Goal: Information Seeking & Learning: Learn about a topic

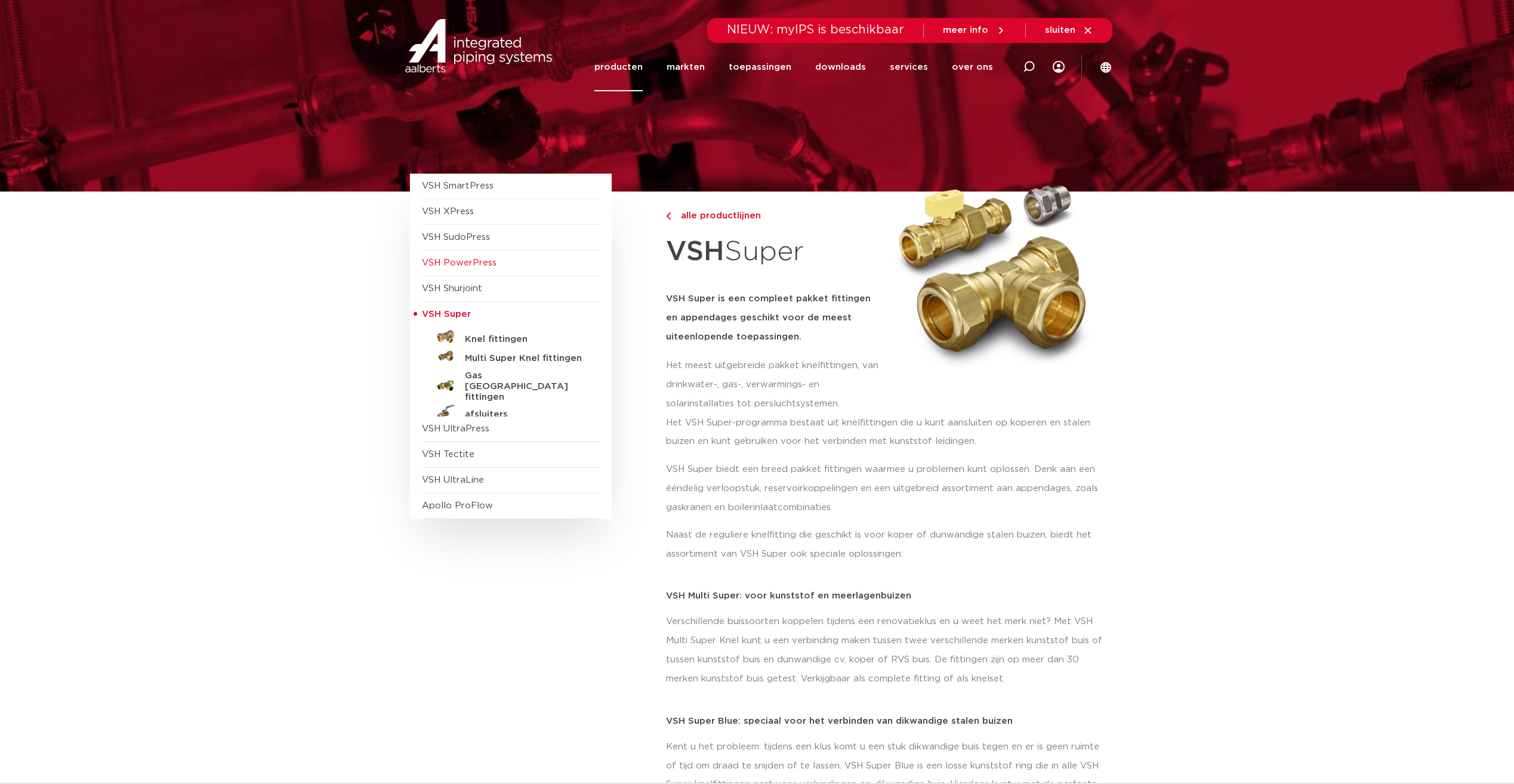
click at [465, 260] on span "VSH PowerPress" at bounding box center [459, 263] width 74 height 9
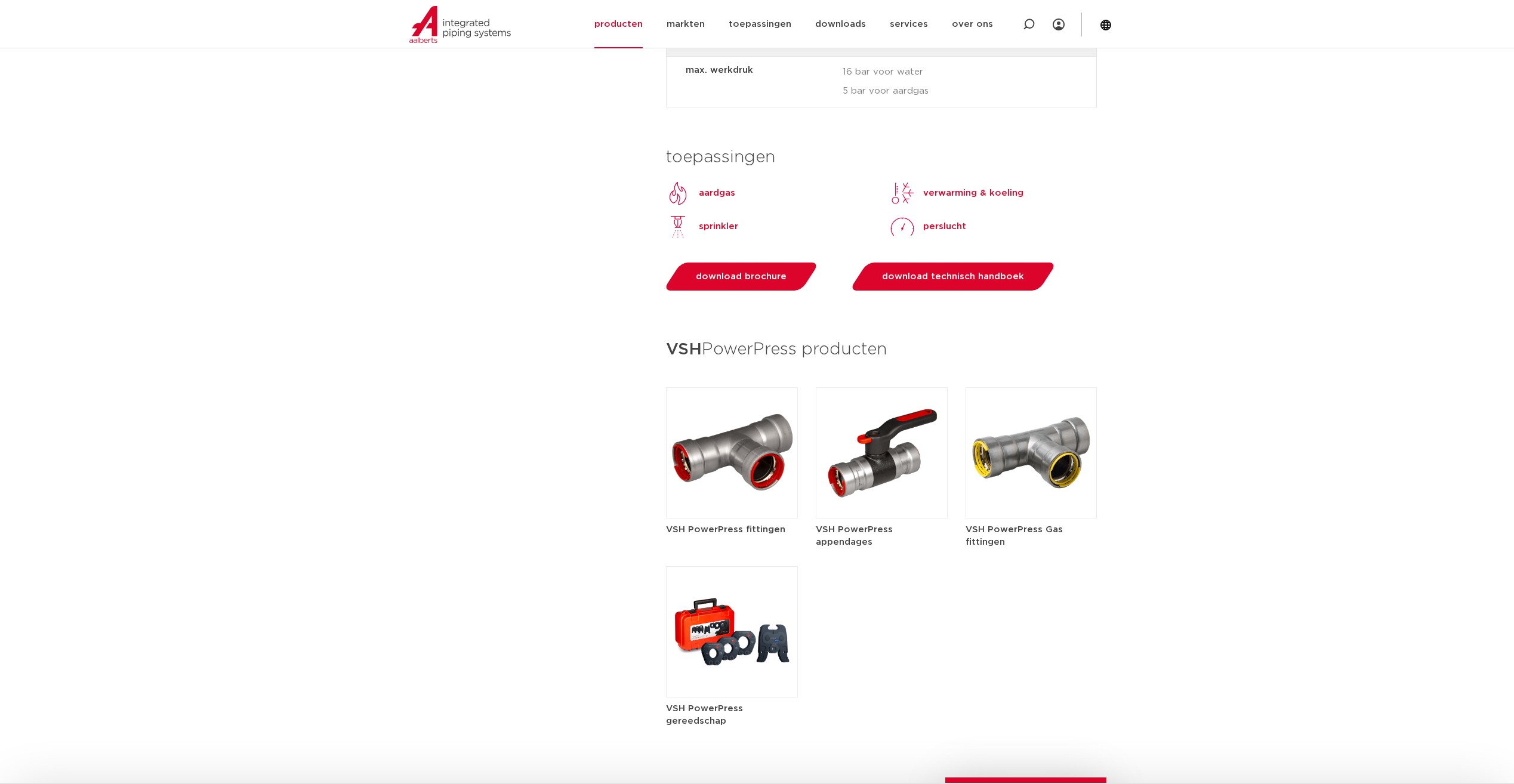
scroll to position [1193, 0]
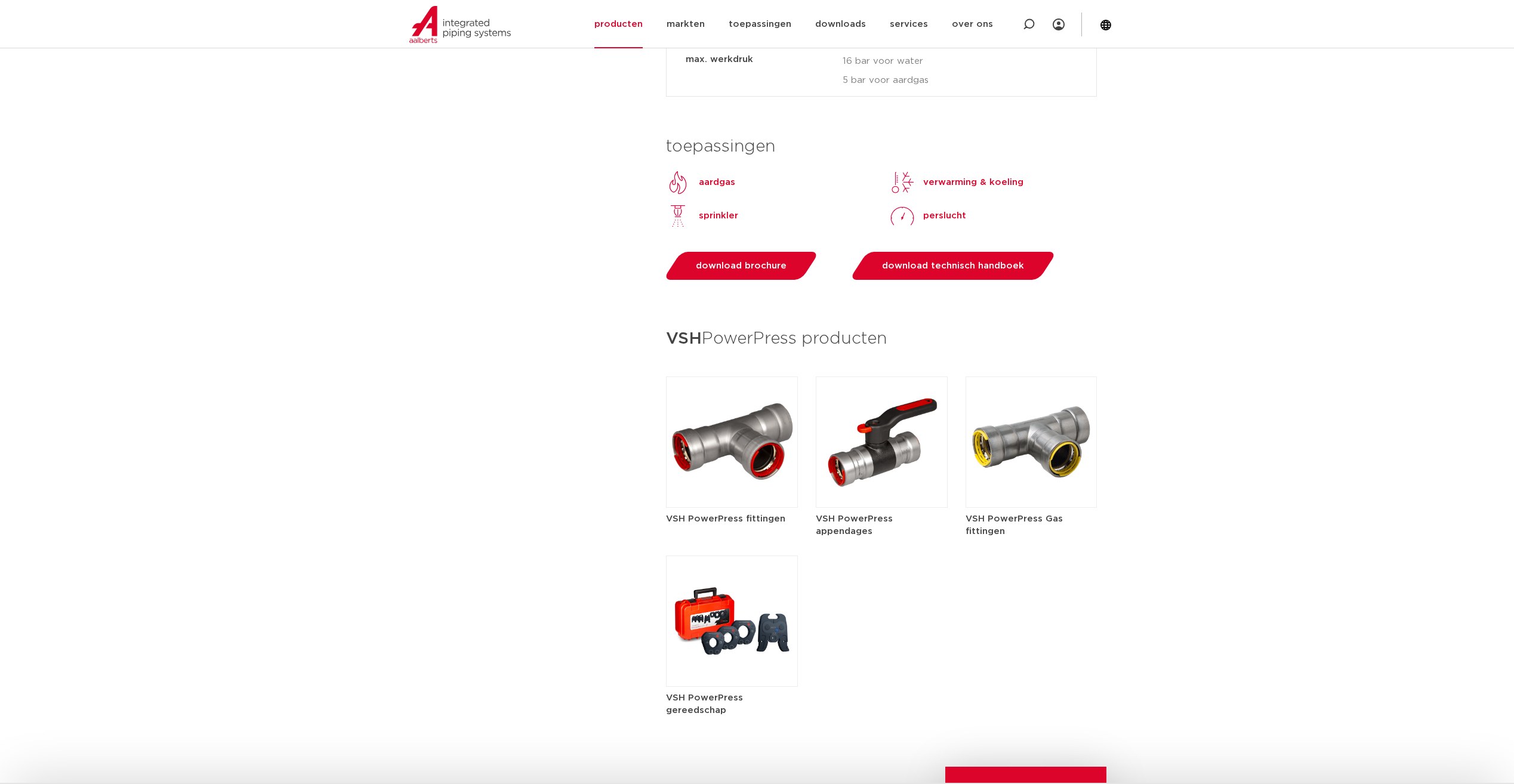
click at [715, 435] on img at bounding box center [731, 442] width 132 height 131
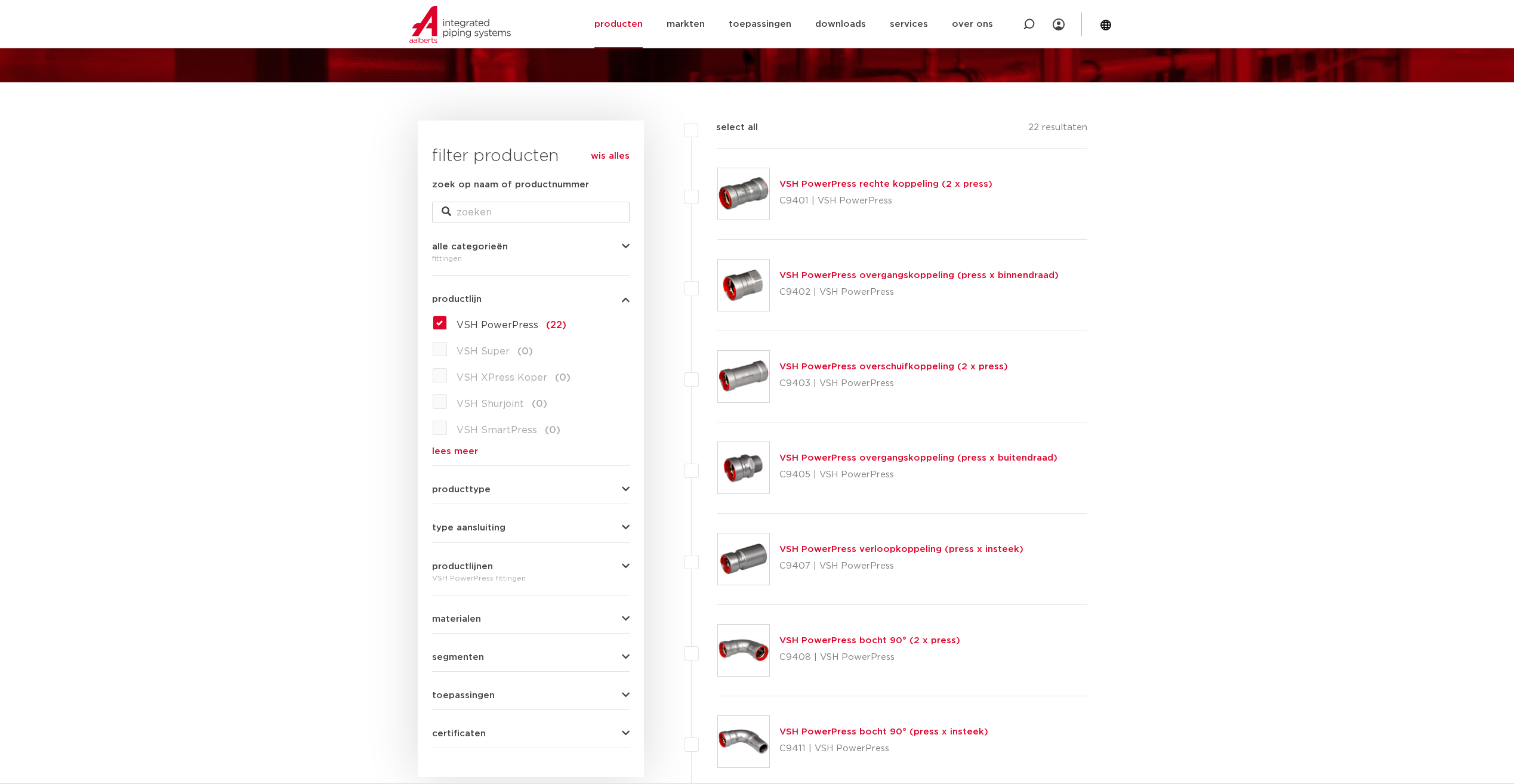
scroll to position [119, 0]
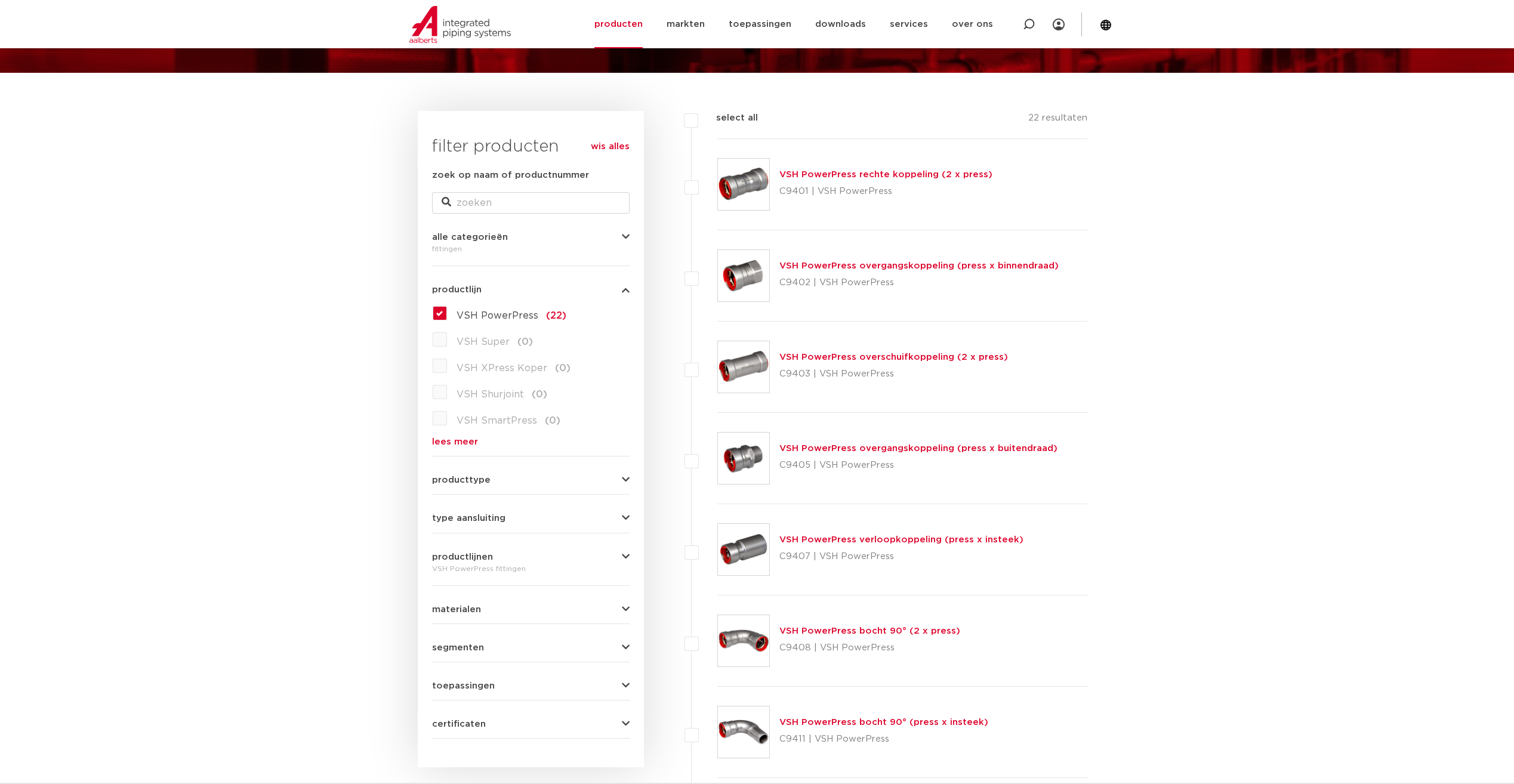
click at [470, 475] on span "producttype" at bounding box center [461, 480] width 58 height 9
click at [478, 516] on span "type aansluiting" at bounding box center [468, 518] width 73 height 9
click at [447, 542] on label "press (21)" at bounding box center [477, 542] width 61 height 19
click at [0, 0] on input "press (21)" at bounding box center [0, 0] width 0 height 0
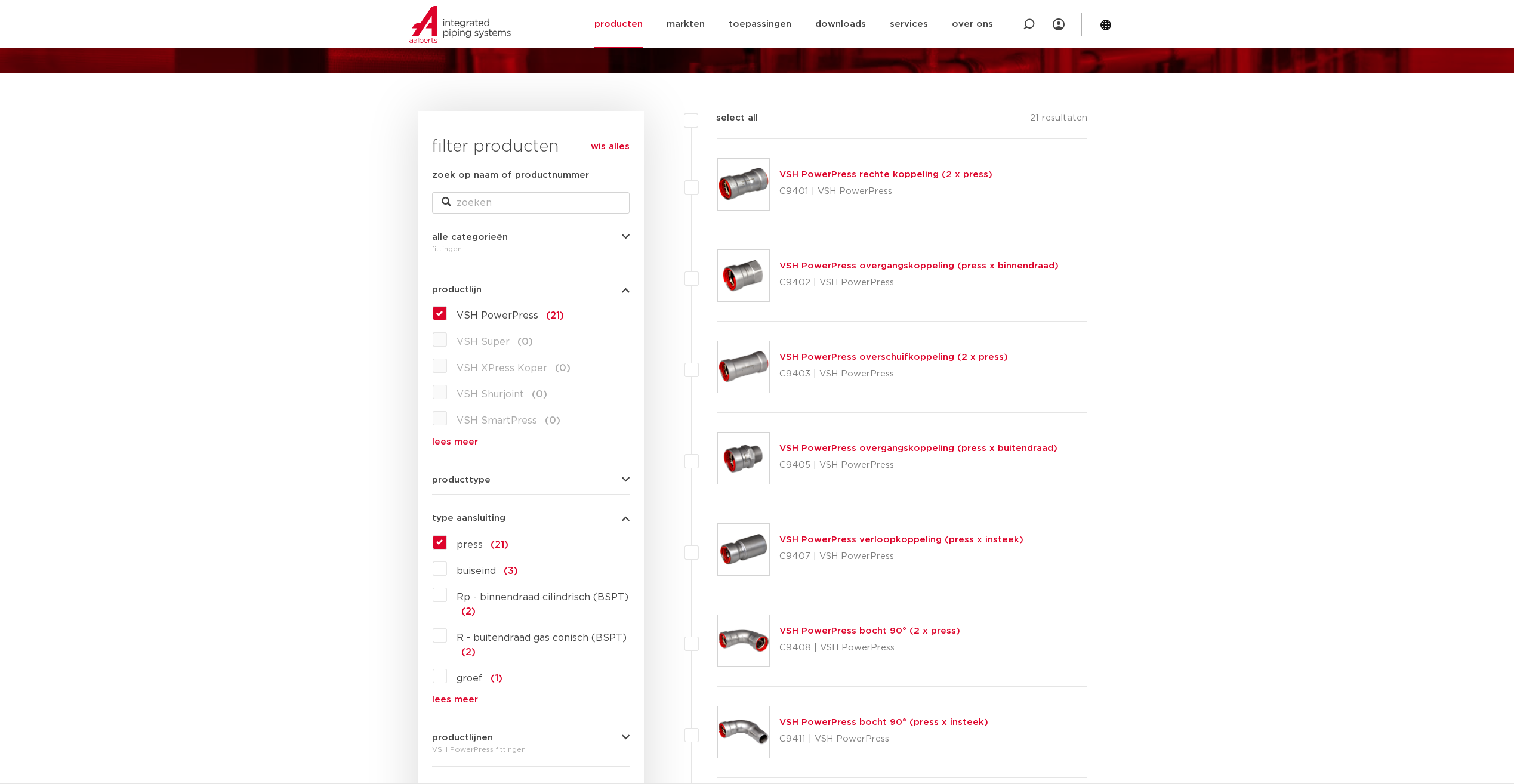
click at [746, 541] on img at bounding box center [744, 550] width 51 height 51
